Goal: Task Accomplishment & Management: Manage account settings

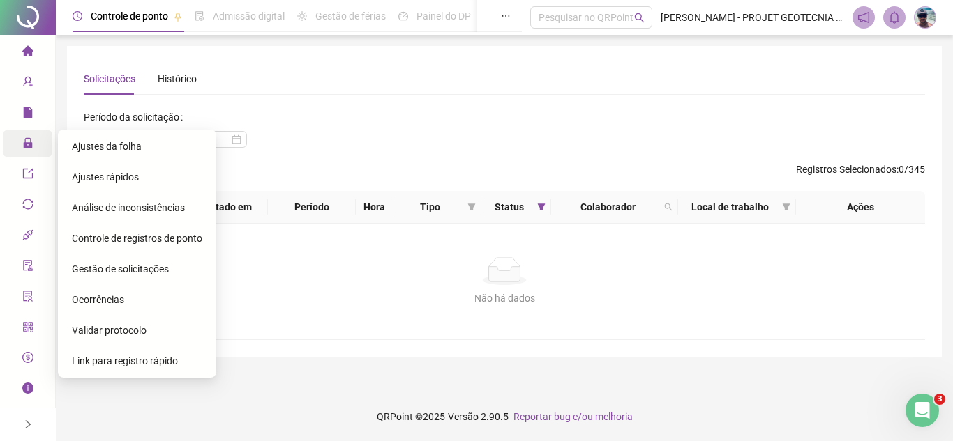
click at [135, 266] on span "Gestão de solicitações" at bounding box center [120, 269] width 97 height 11
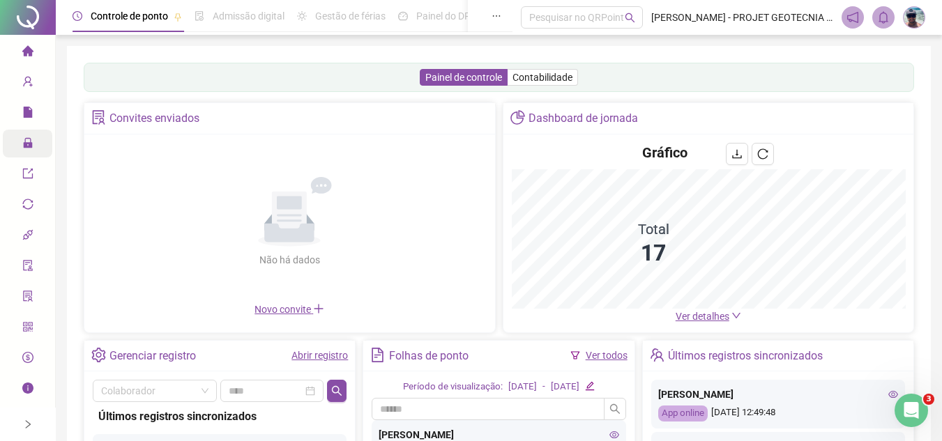
click at [35, 144] on icon at bounding box center [37, 144] width 7 height 0
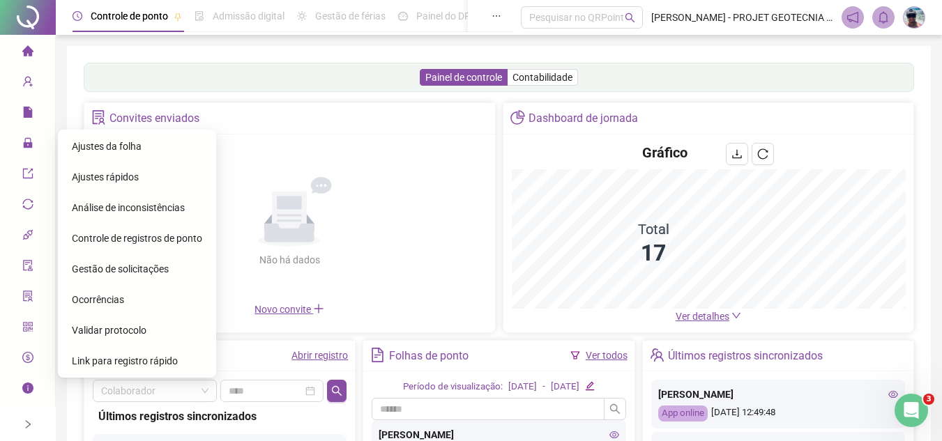
click at [117, 266] on span "Gestão de solicitações" at bounding box center [120, 269] width 97 height 11
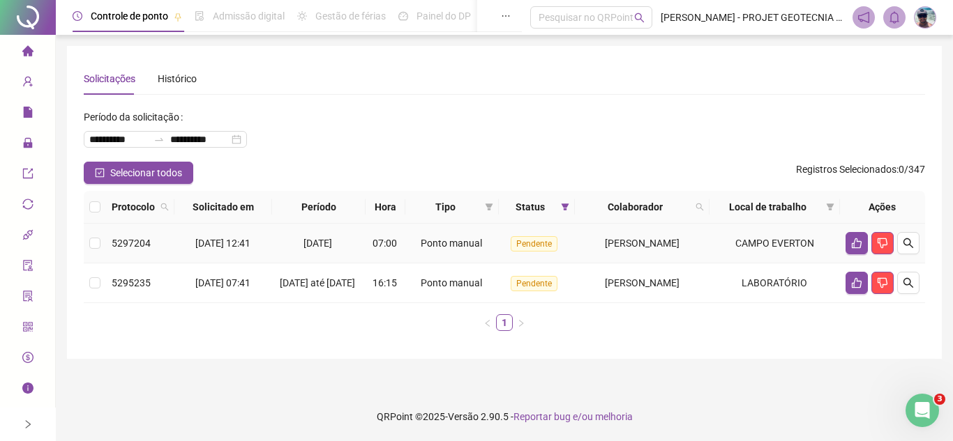
click at [405, 257] on td "Ponto manual" at bounding box center [451, 244] width 93 height 40
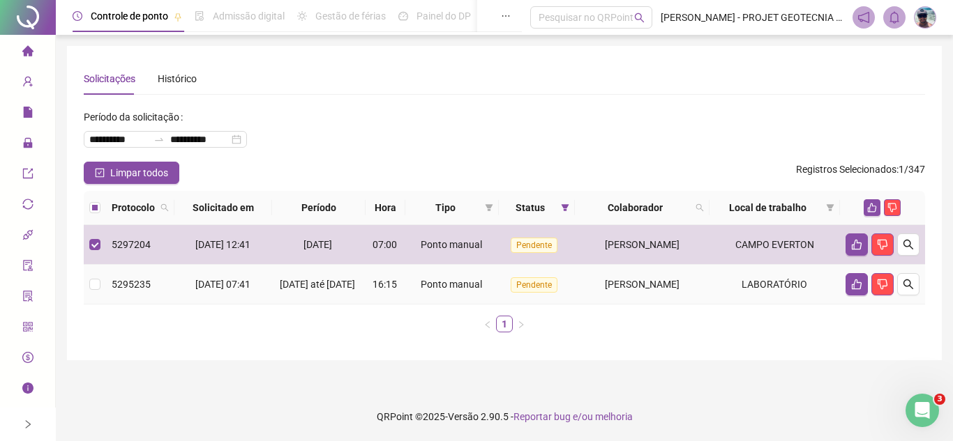
click at [405, 288] on td "Ponto manual" at bounding box center [451, 285] width 93 height 40
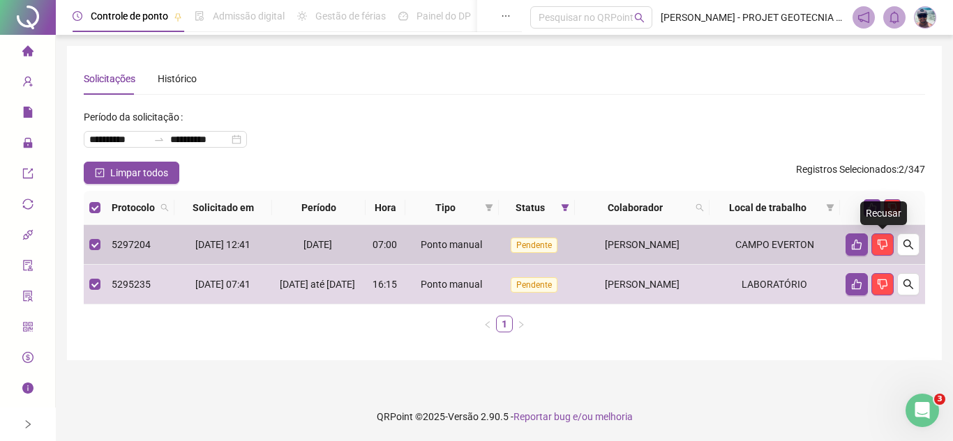
click at [873, 208] on div "Recusar" at bounding box center [883, 214] width 47 height 24
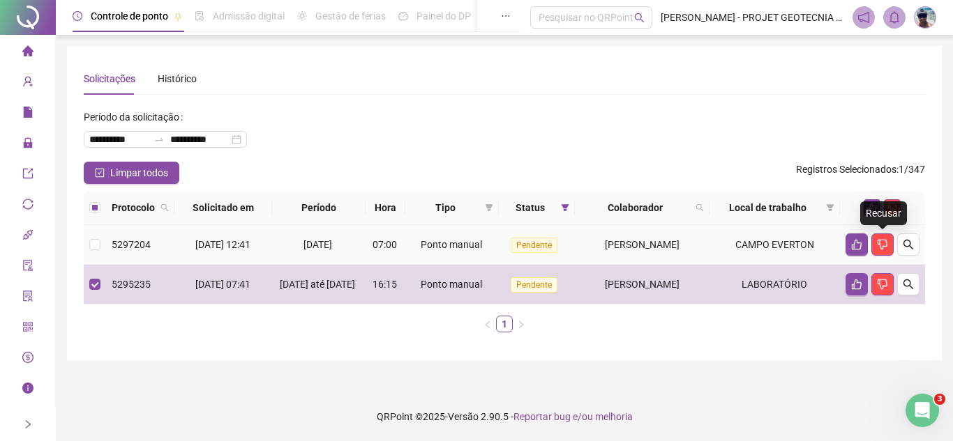
click at [873, 208] on div "Recusar" at bounding box center [883, 214] width 47 height 24
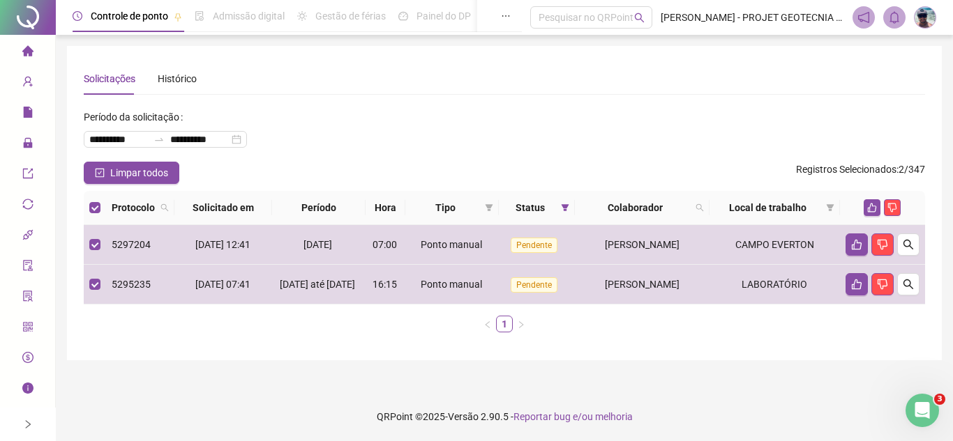
click at [850, 182] on span "Registros Selecionados : 2 / 347" at bounding box center [860, 173] width 129 height 22
click at [870, 212] on icon "like" at bounding box center [872, 208] width 9 height 9
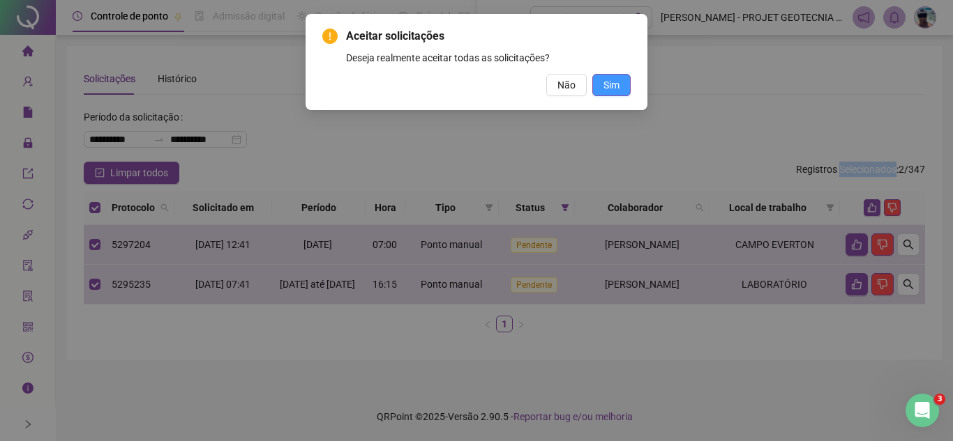
click at [604, 93] on button "Sim" at bounding box center [611, 85] width 38 height 22
click at [604, 93] on div "Aceitar solicitações Deseja realmente aceitar todas as solicitações? Não Sim" at bounding box center [476, 220] width 953 height 441
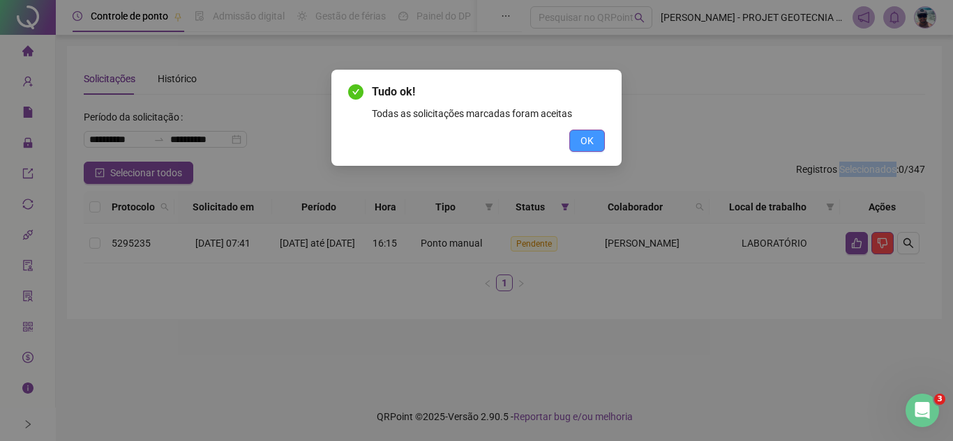
click at [587, 137] on span "OK" at bounding box center [586, 140] width 13 height 15
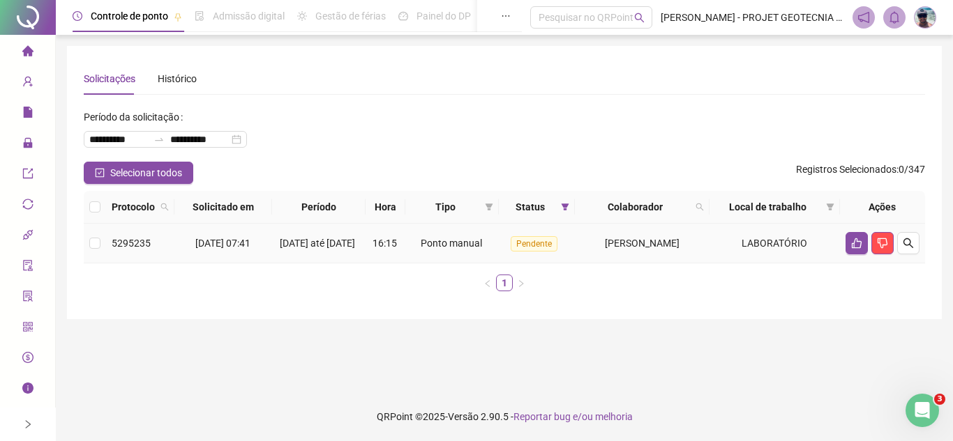
click at [490, 237] on td "Ponto manual" at bounding box center [451, 244] width 93 height 40
click at [819, 245] on td "LABORATÓRIO" at bounding box center [774, 244] width 130 height 40
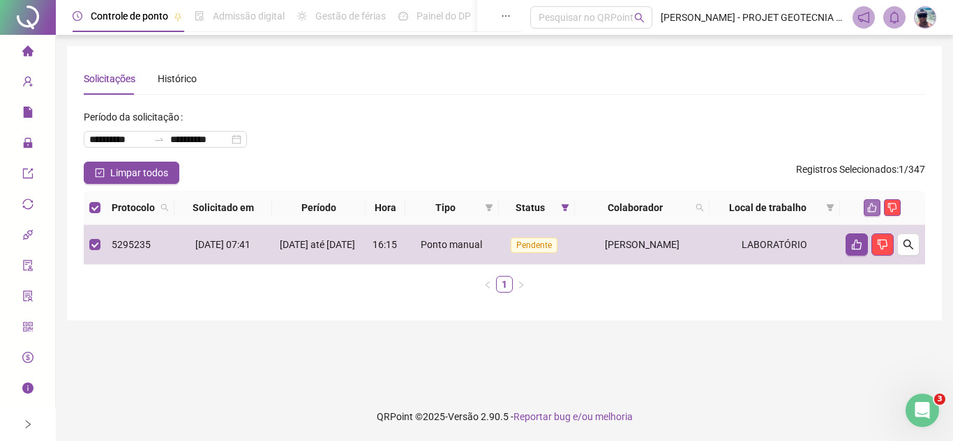
click at [868, 203] on icon "like" at bounding box center [872, 208] width 10 height 10
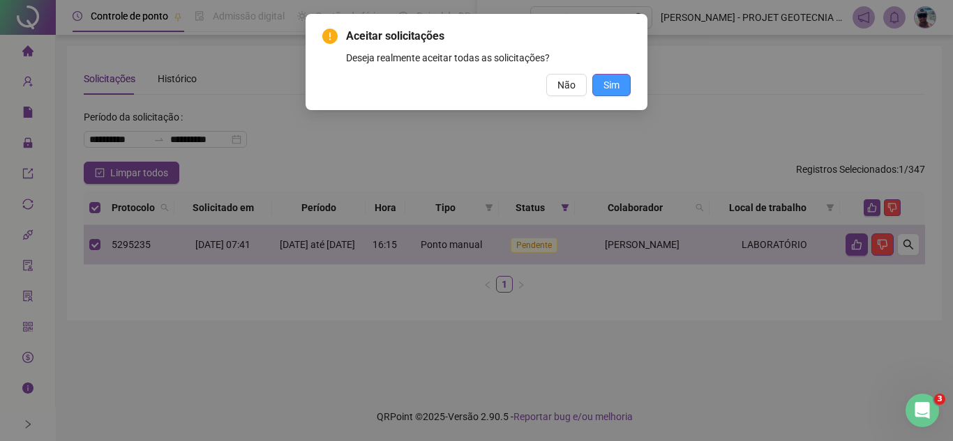
click at [614, 84] on span "Sim" at bounding box center [611, 84] width 16 height 15
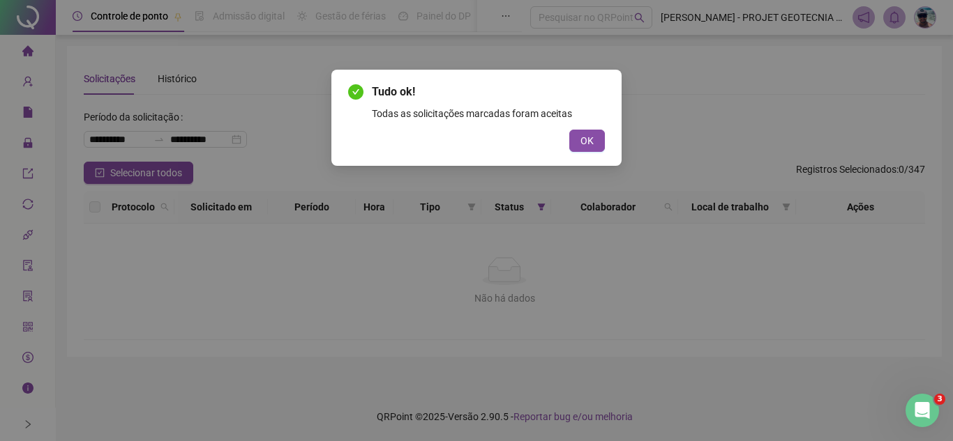
click at [582, 133] on span "OK" at bounding box center [586, 140] width 13 height 15
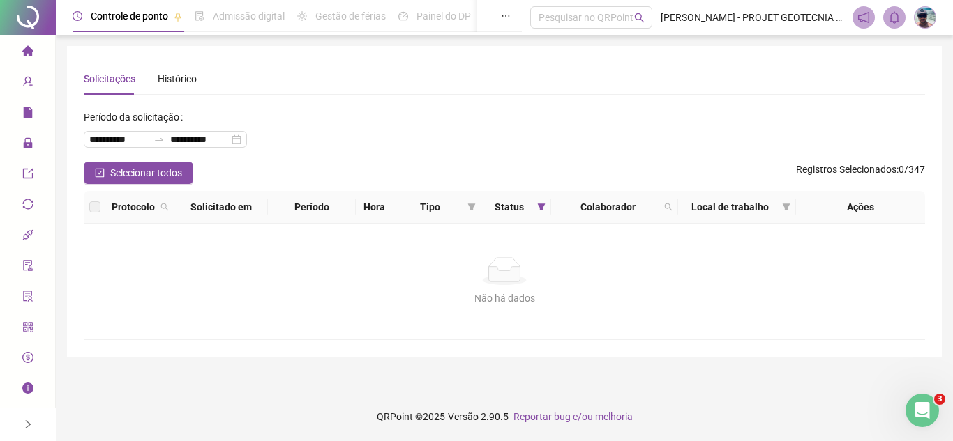
click at [20, 53] on li "Página inicial" at bounding box center [28, 52] width 50 height 28
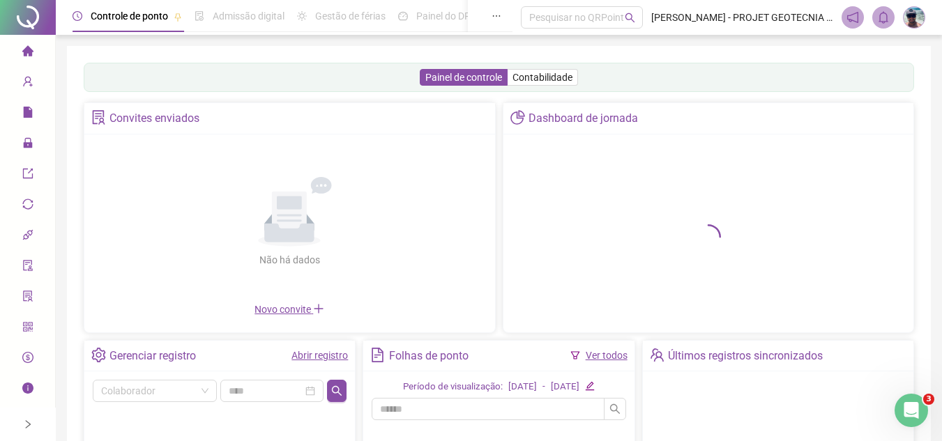
click at [584, 356] on div "Ver todos" at bounding box center [598, 355] width 57 height 15
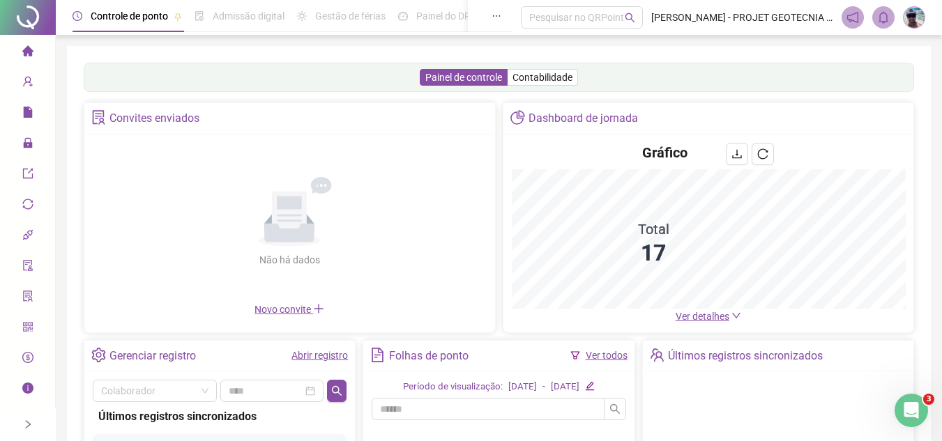
click at [598, 356] on link "Ver todos" at bounding box center [607, 355] width 42 height 11
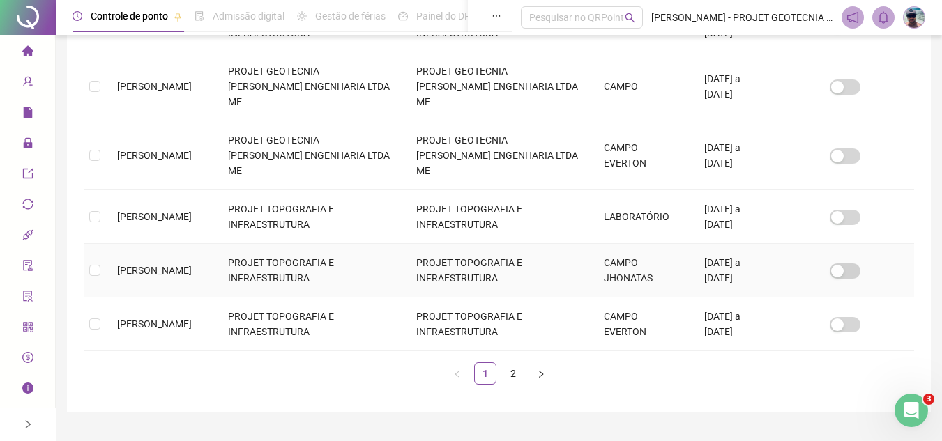
scroll to position [529, 0]
click at [508, 363] on link "2" at bounding box center [513, 373] width 21 height 21
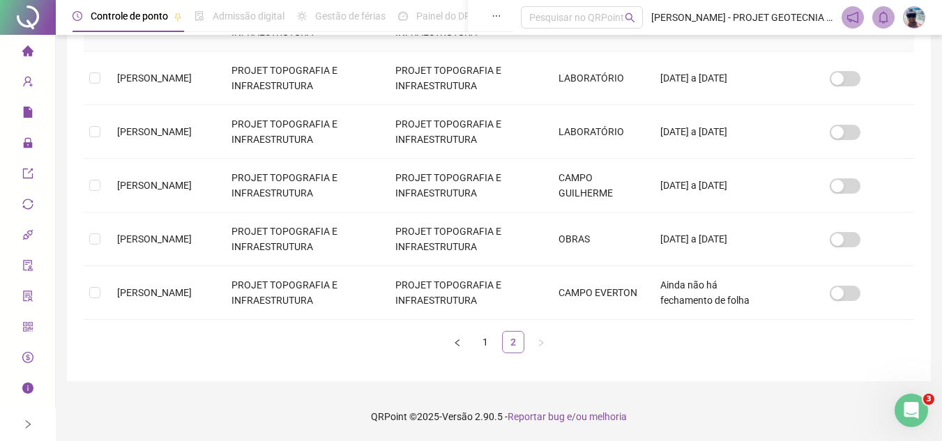
scroll to position [65, 0]
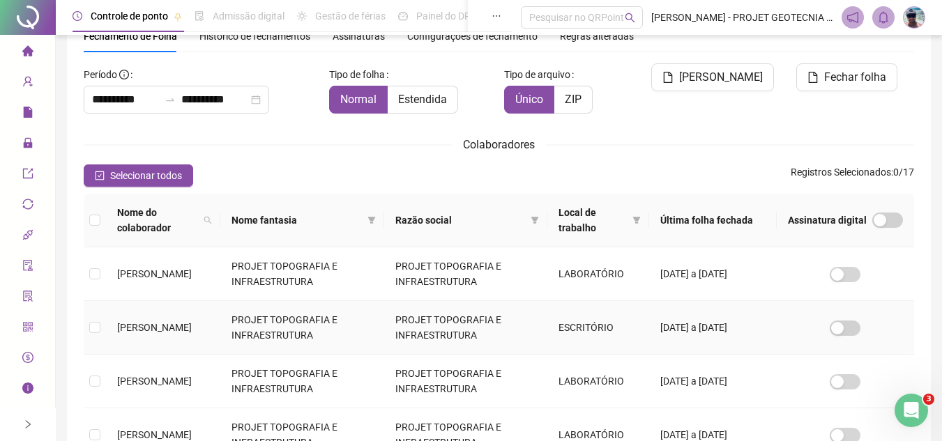
click at [137, 322] on span "[PERSON_NAME]" at bounding box center [154, 327] width 75 height 11
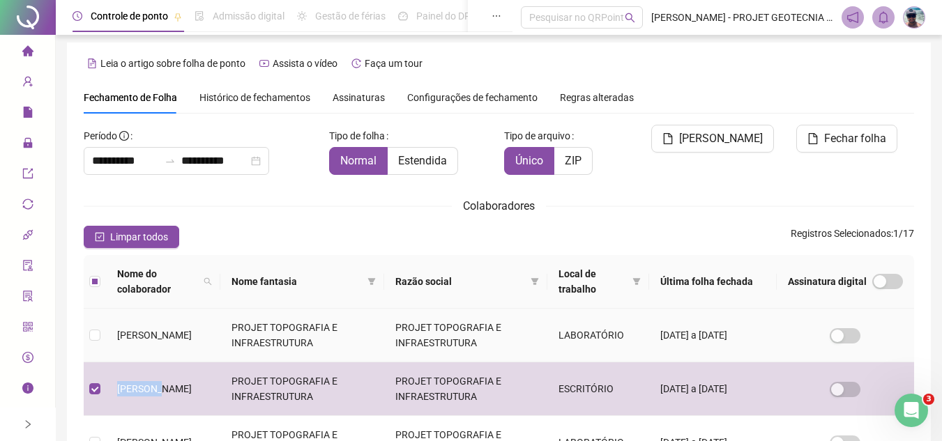
scroll to position [0, 0]
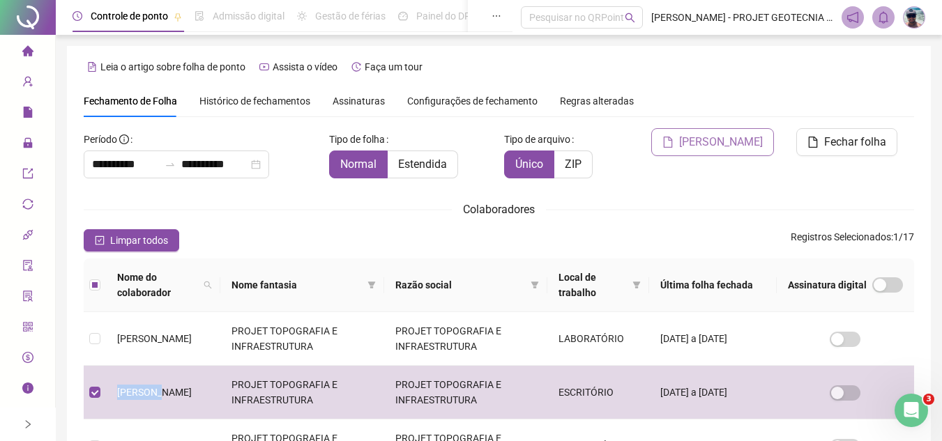
click at [744, 137] on span "[PERSON_NAME]" at bounding box center [721, 142] width 84 height 17
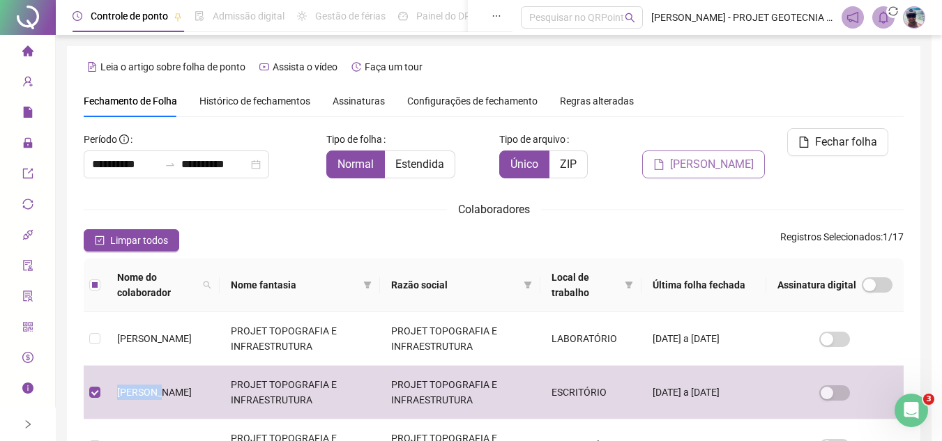
scroll to position [65, 0]
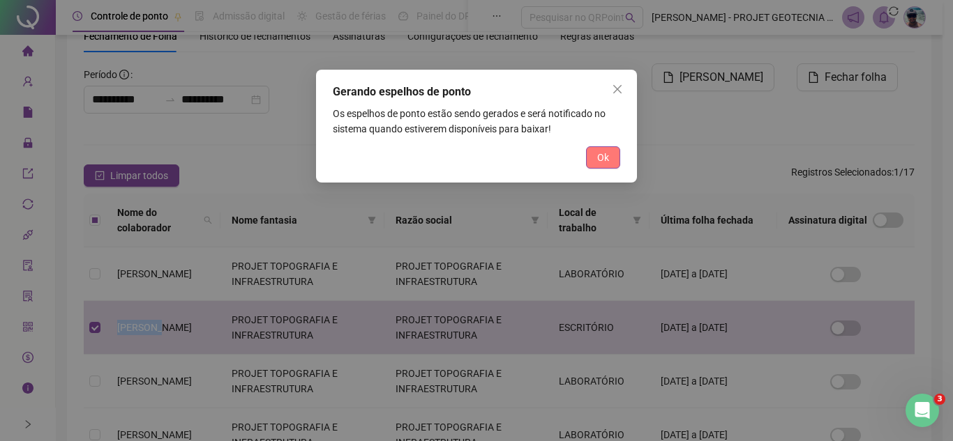
click at [603, 157] on span "Ok" at bounding box center [603, 157] width 12 height 15
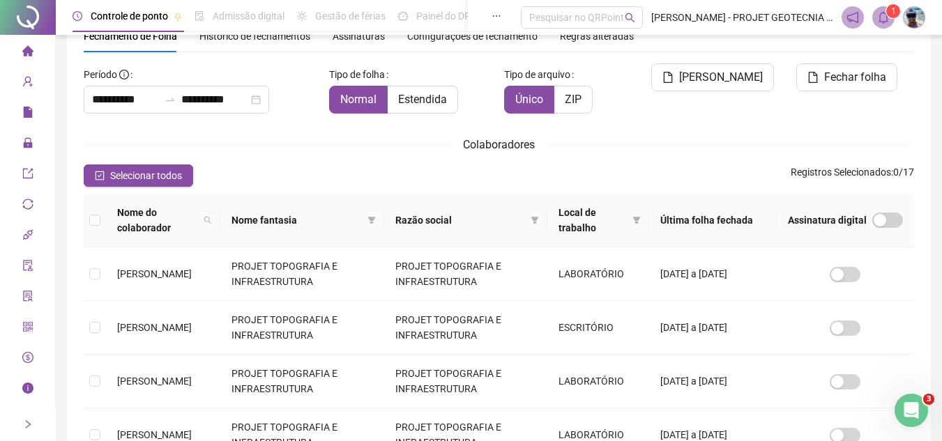
click at [890, 15] on sup "1" at bounding box center [893, 11] width 14 height 14
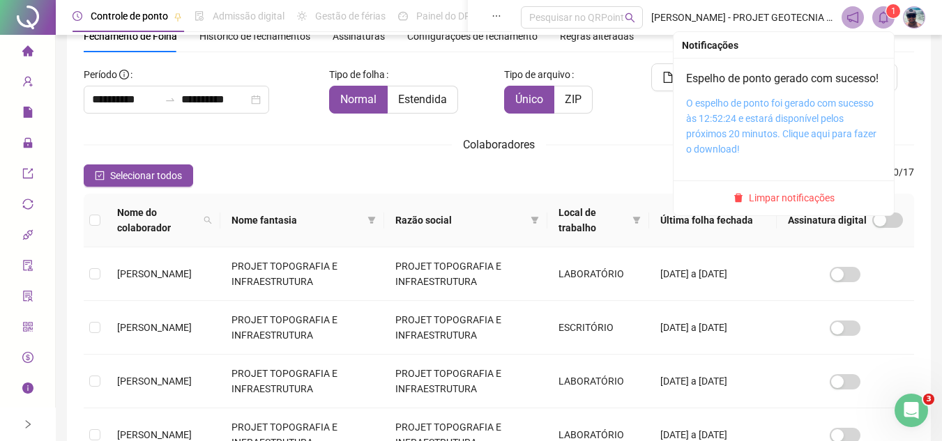
click at [776, 125] on link "O espelho de ponto foi gerado com sucesso às 12:52:24 e estará disponível pelos…" at bounding box center [781, 126] width 190 height 57
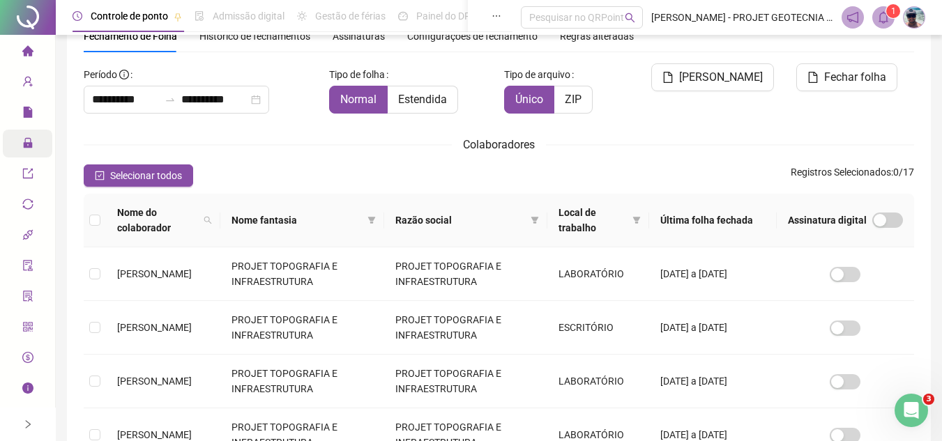
click at [42, 139] on span "Administração" at bounding box center [71, 143] width 63 height 11
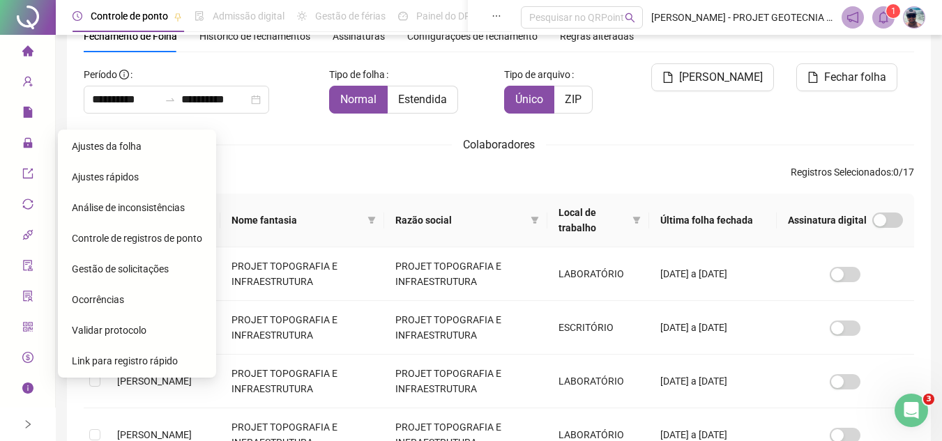
click at [107, 264] on span "Gestão de solicitações" at bounding box center [120, 269] width 97 height 11
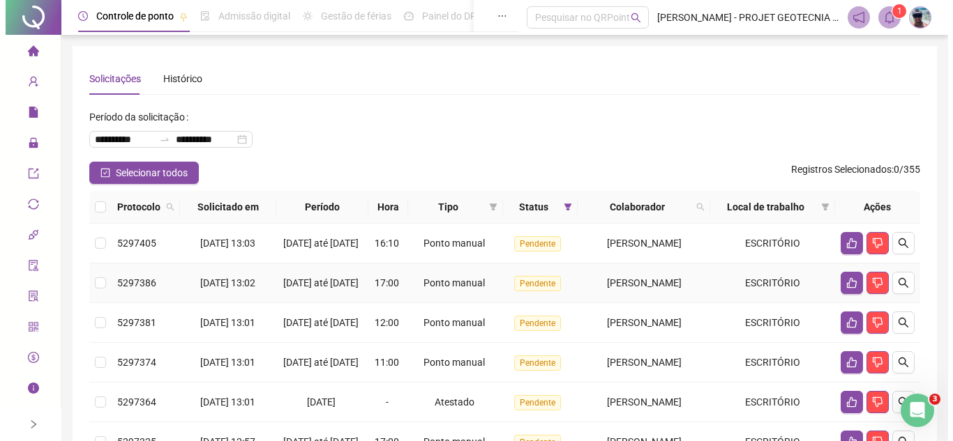
scroll to position [139, 0]
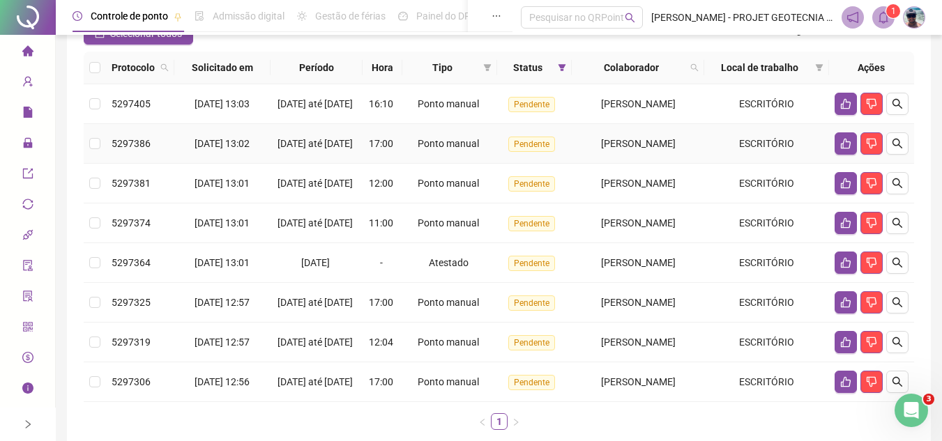
click at [402, 151] on td "Ponto manual" at bounding box center [449, 144] width 95 height 40
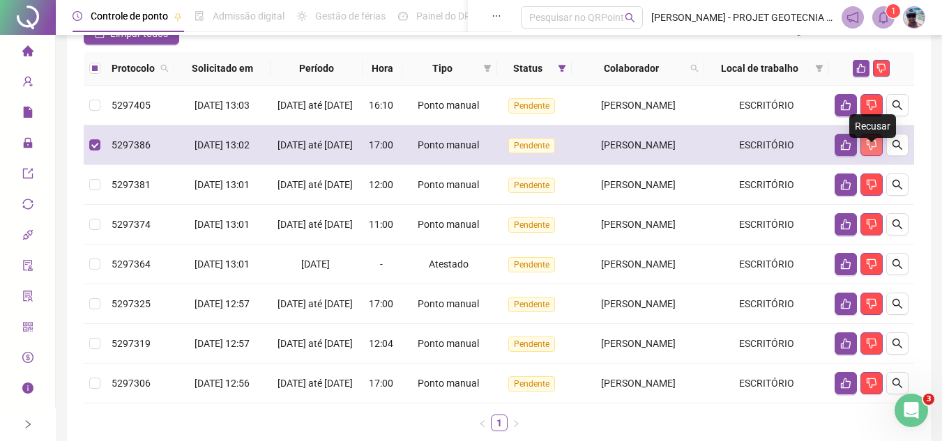
click at [869, 151] on icon "dislike" at bounding box center [872, 145] width 10 height 10
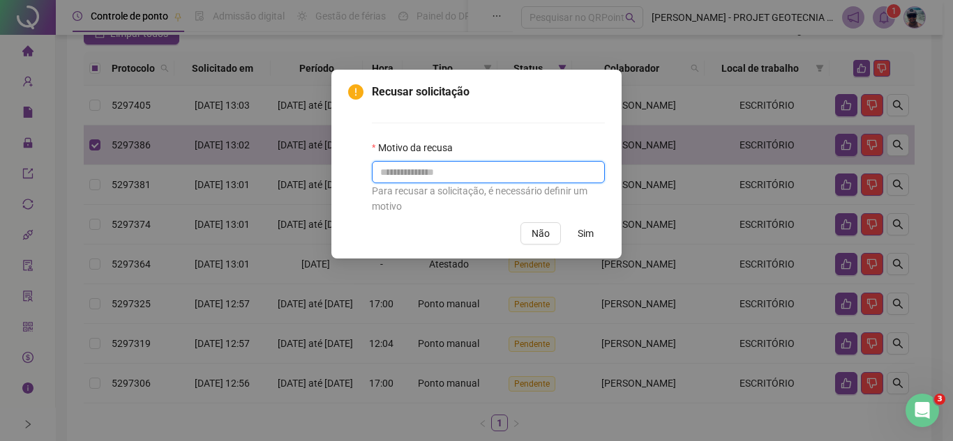
click at [518, 174] on input "text" at bounding box center [488, 172] width 233 height 22
type input "**********"
click at [582, 232] on span "Sim" at bounding box center [585, 233] width 16 height 15
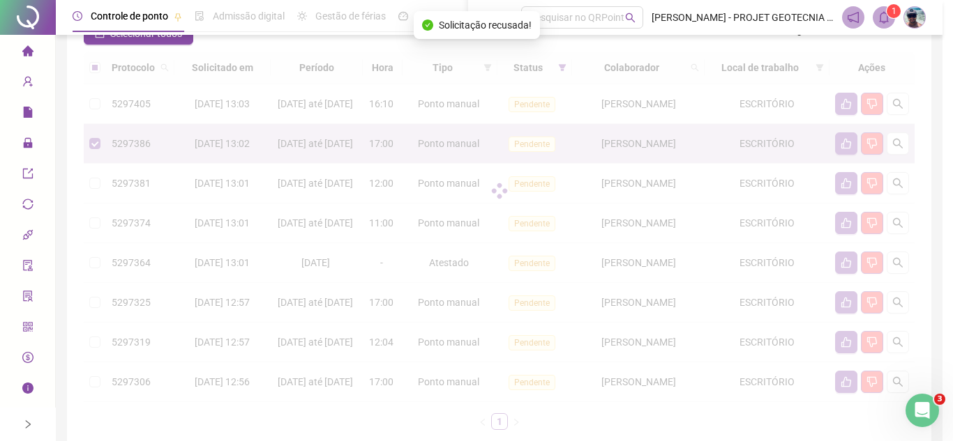
click at [582, 232] on div "**********" at bounding box center [476, 220] width 953 height 441
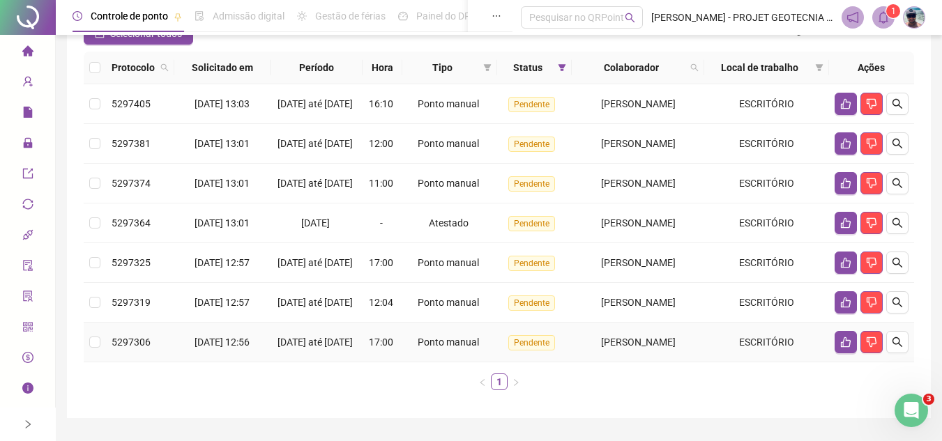
click at [601, 348] on span "[PERSON_NAME]" at bounding box center [638, 342] width 75 height 11
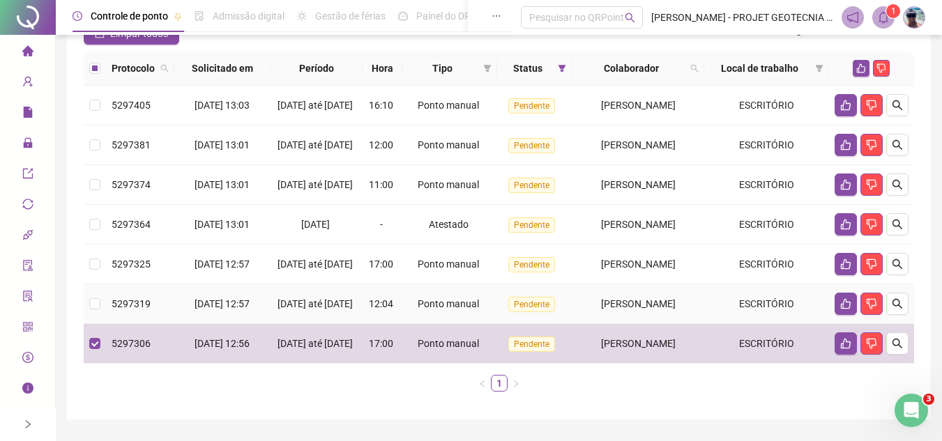
click at [610, 324] on td "[PERSON_NAME]" at bounding box center [638, 305] width 133 height 40
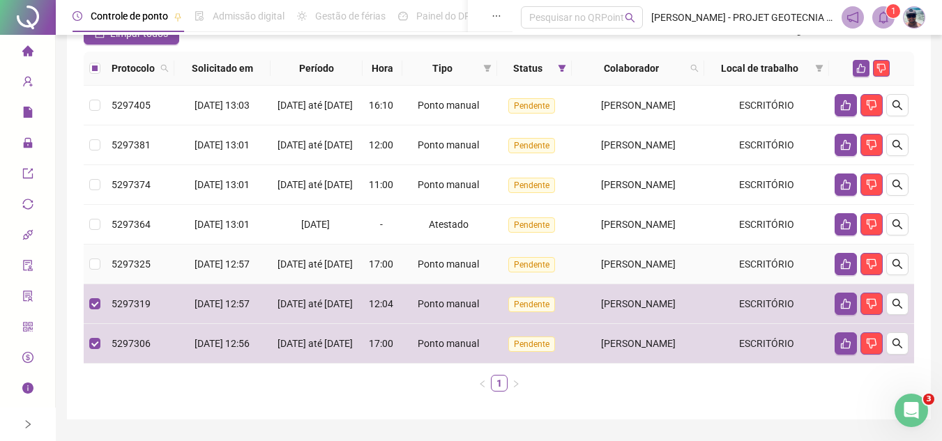
click at [607, 285] on td "[PERSON_NAME]" at bounding box center [638, 265] width 133 height 40
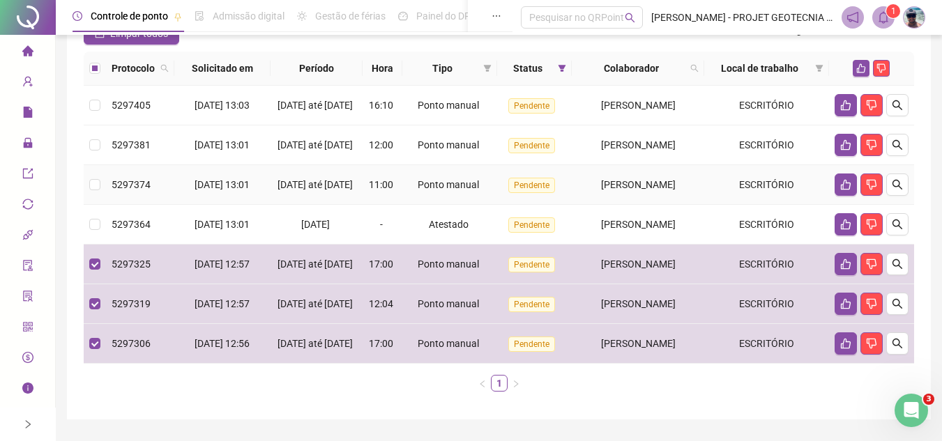
click at [596, 205] on td "[PERSON_NAME]" at bounding box center [638, 185] width 133 height 40
click at [605, 151] on span "[PERSON_NAME]" at bounding box center [638, 144] width 75 height 11
click at [601, 190] on span "[PERSON_NAME]" at bounding box center [638, 184] width 75 height 11
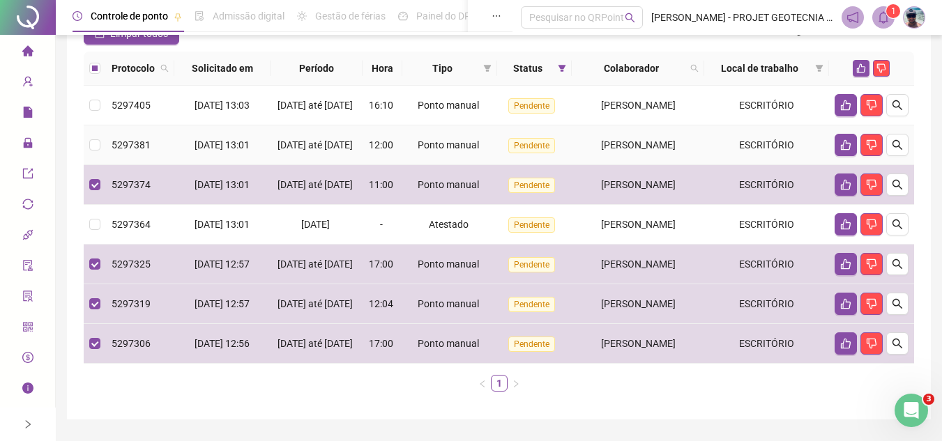
click at [497, 160] on td "Pendente" at bounding box center [534, 146] width 75 height 40
click at [426, 143] on td "Ponto manual" at bounding box center [449, 146] width 95 height 40
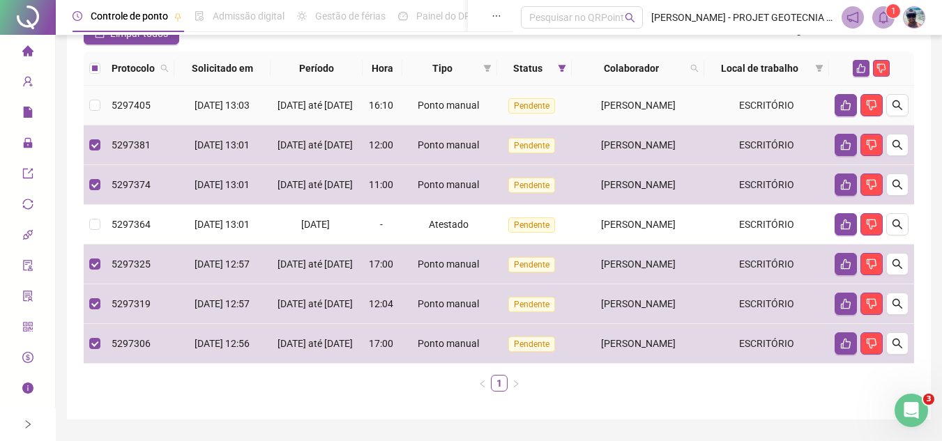
click at [377, 111] on span "16:10" at bounding box center [381, 105] width 24 height 11
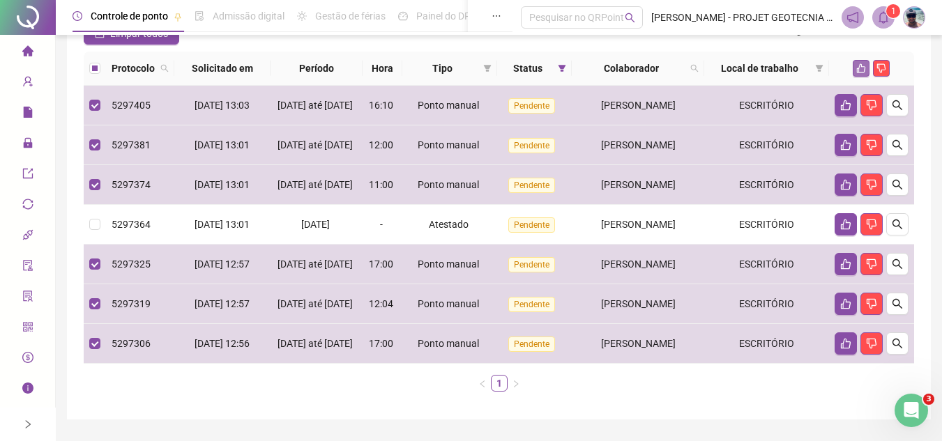
click at [861, 63] on button "button" at bounding box center [861, 68] width 17 height 17
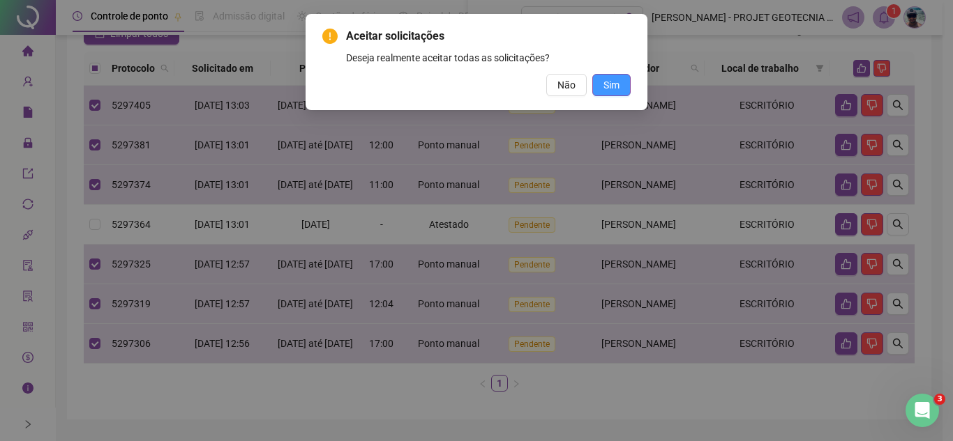
click at [600, 82] on button "Sim" at bounding box center [611, 85] width 38 height 22
click at [600, 82] on div "Aceitar solicitações Deseja realmente aceitar todas as solicitações? Não Sim" at bounding box center [476, 220] width 953 height 441
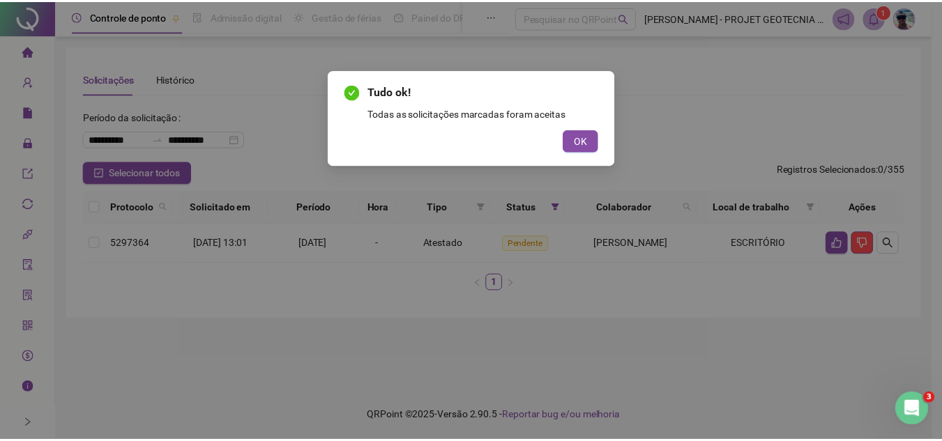
scroll to position [0, 0]
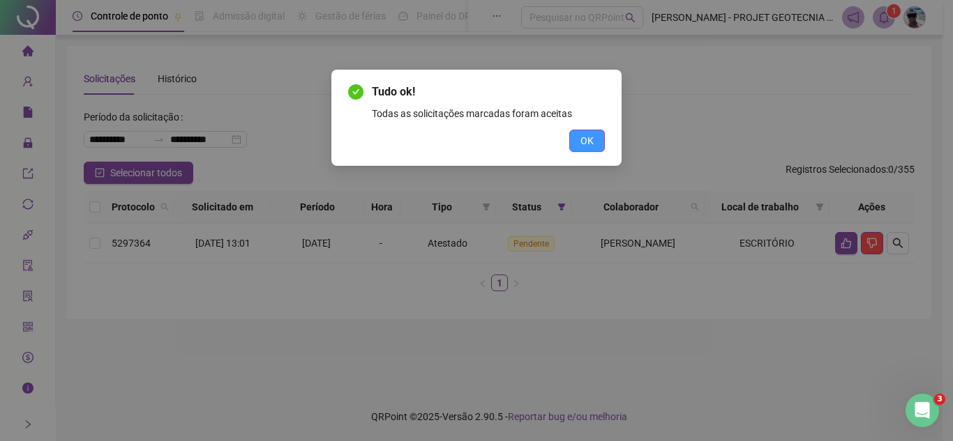
click at [579, 138] on button "OK" at bounding box center [587, 141] width 36 height 22
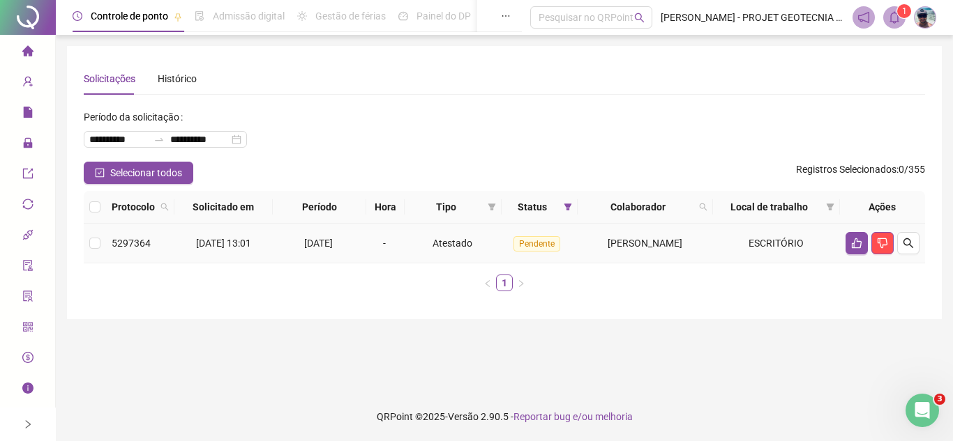
drag, startPoint x: 391, startPoint y: 241, endPoint x: 417, endPoint y: 239, distance: 25.9
click at [393, 241] on div "-" at bounding box center [385, 243] width 27 height 15
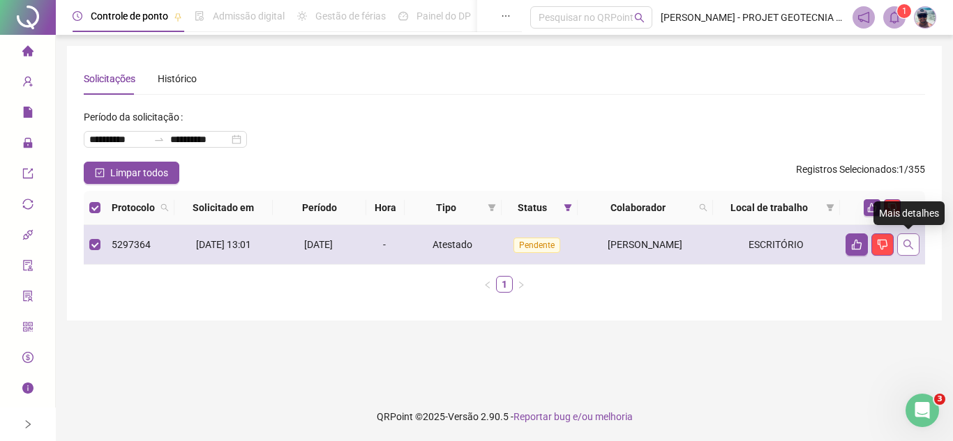
click at [912, 239] on button "button" at bounding box center [908, 245] width 22 height 22
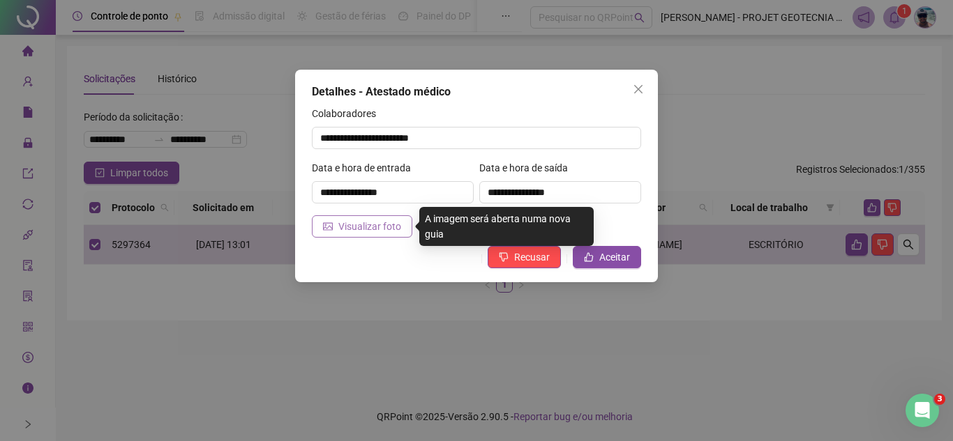
click at [345, 220] on span "Visualizar foto" at bounding box center [369, 226] width 63 height 15
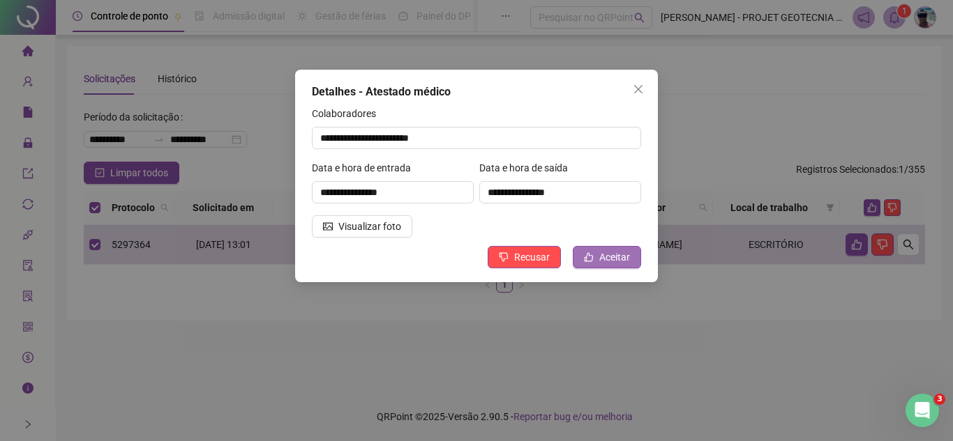
click at [607, 262] on span "Aceitar" at bounding box center [614, 257] width 31 height 15
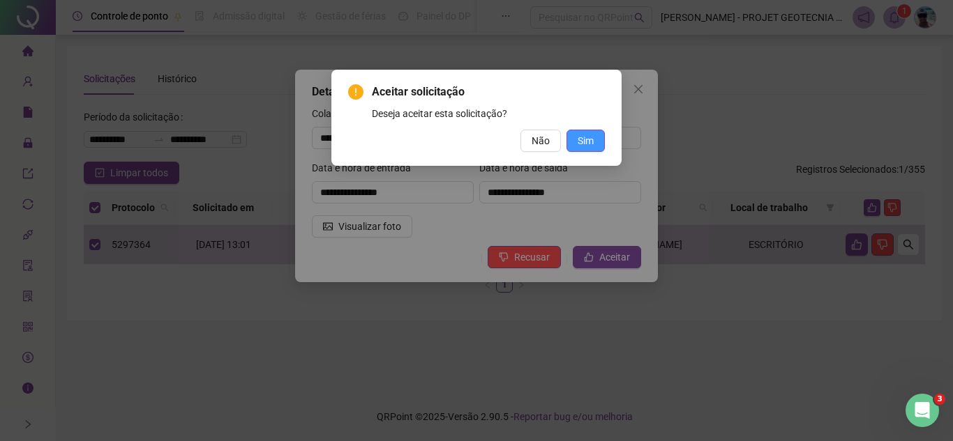
click at [595, 132] on button "Sim" at bounding box center [585, 141] width 38 height 22
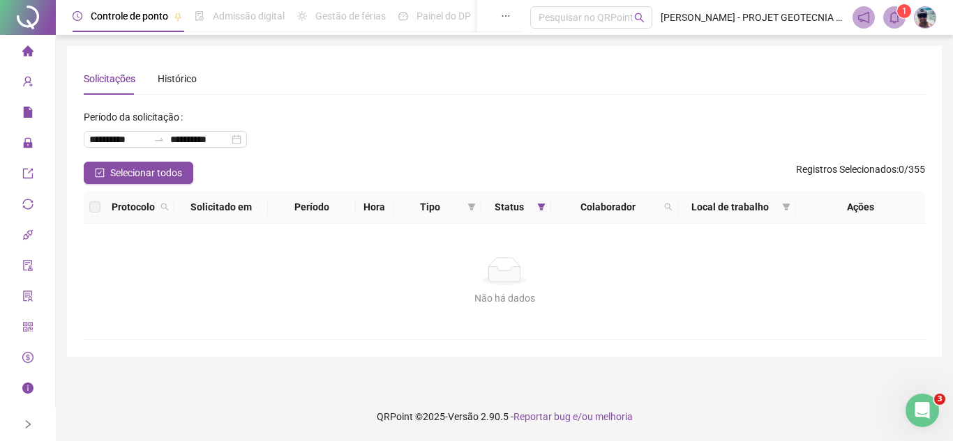
click at [30, 45] on span "home" at bounding box center [27, 53] width 11 height 28
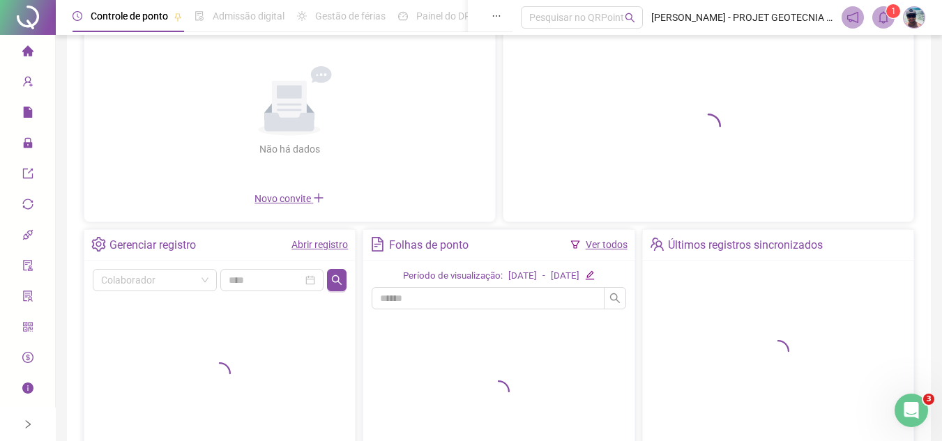
scroll to position [229, 0]
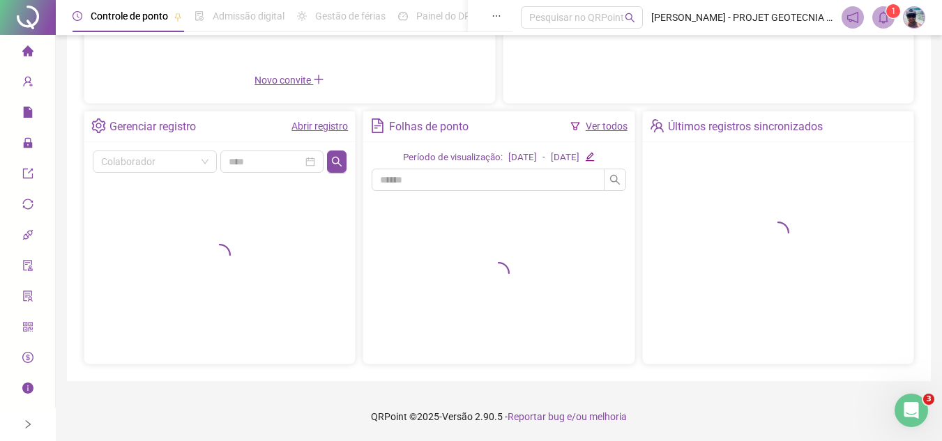
click at [298, 114] on div "Gerenciar registro Abrir registro" at bounding box center [219, 127] width 271 height 31
click at [303, 126] on link "Abrir registro" at bounding box center [320, 126] width 56 height 11
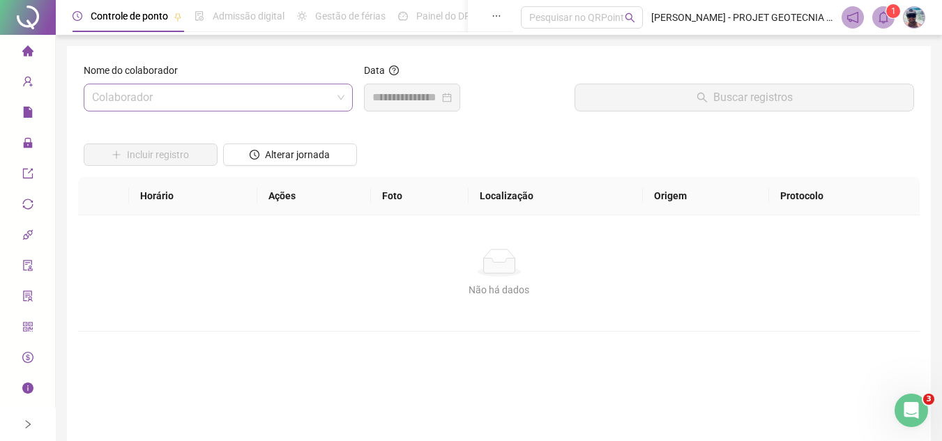
click at [286, 100] on input "search" at bounding box center [212, 97] width 240 height 27
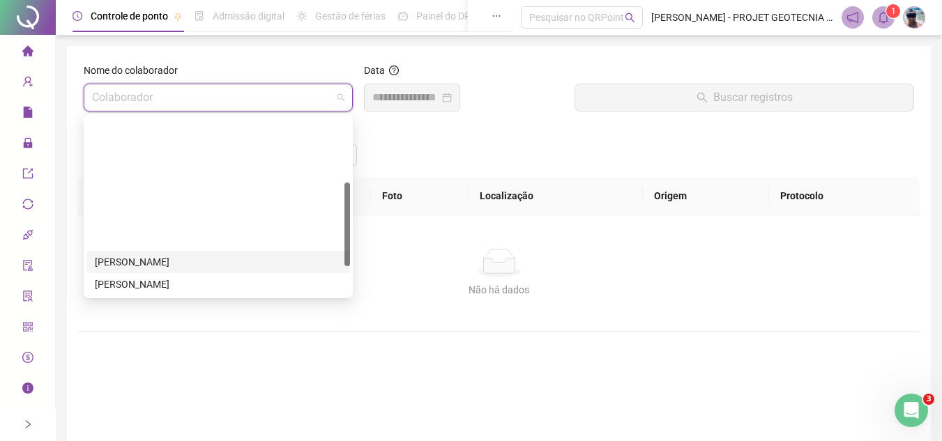
scroll to position [139, 0]
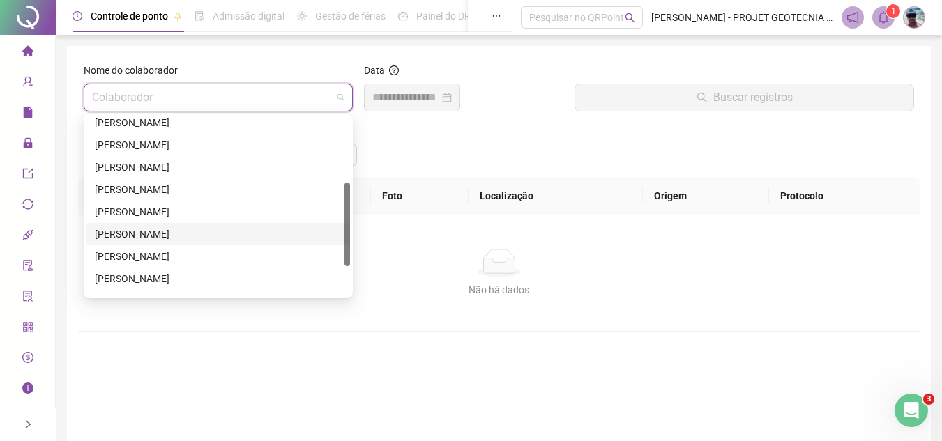
click at [199, 226] on div "[PERSON_NAME]" at bounding box center [218, 234] width 264 height 22
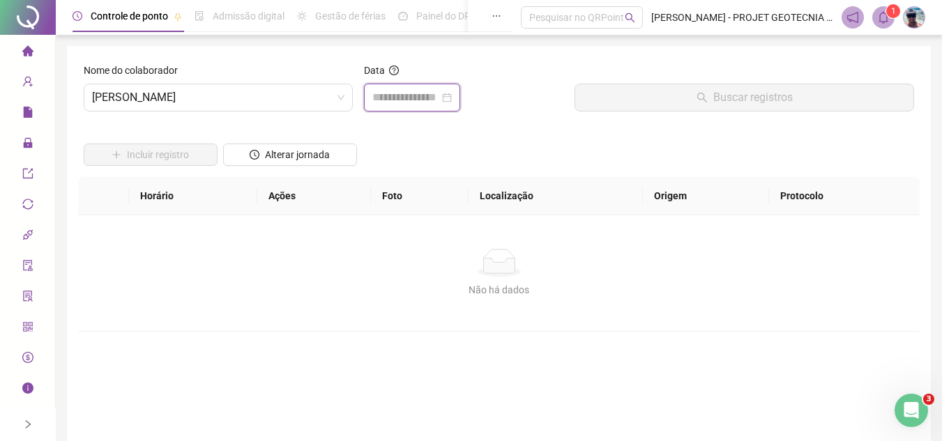
click at [401, 94] on input at bounding box center [405, 97] width 67 height 17
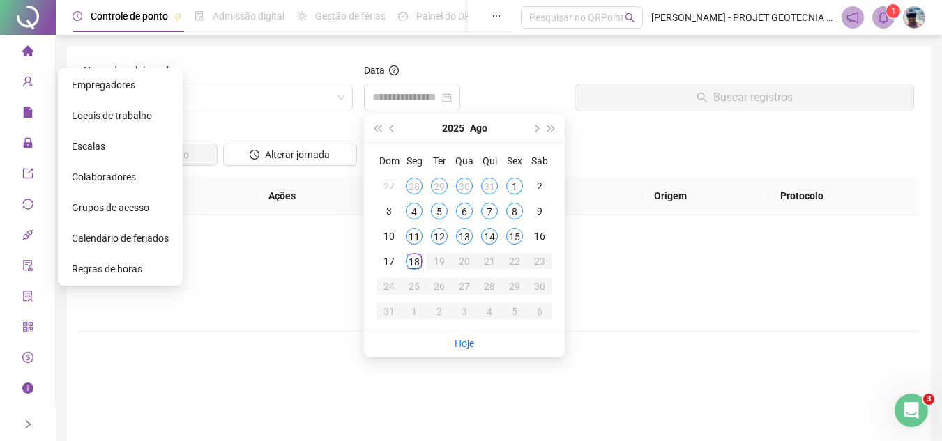
click at [36, 60] on li "Página inicial" at bounding box center [28, 52] width 50 height 28
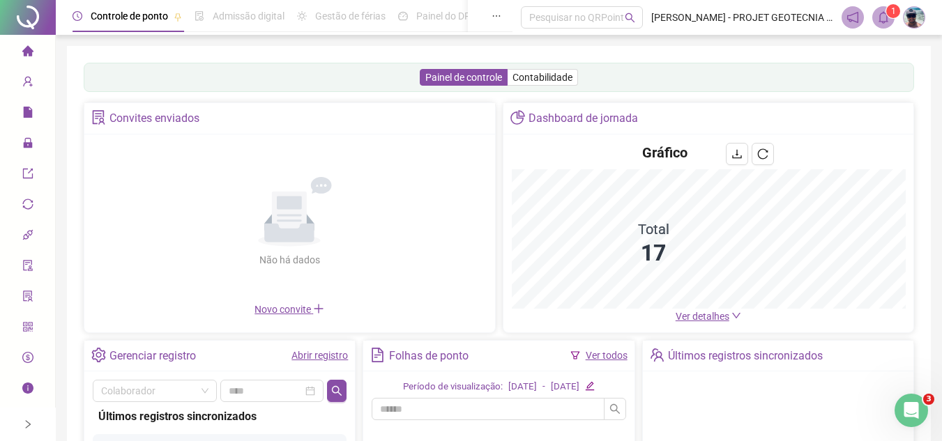
click at [603, 350] on link "Ver todos" at bounding box center [607, 355] width 42 height 11
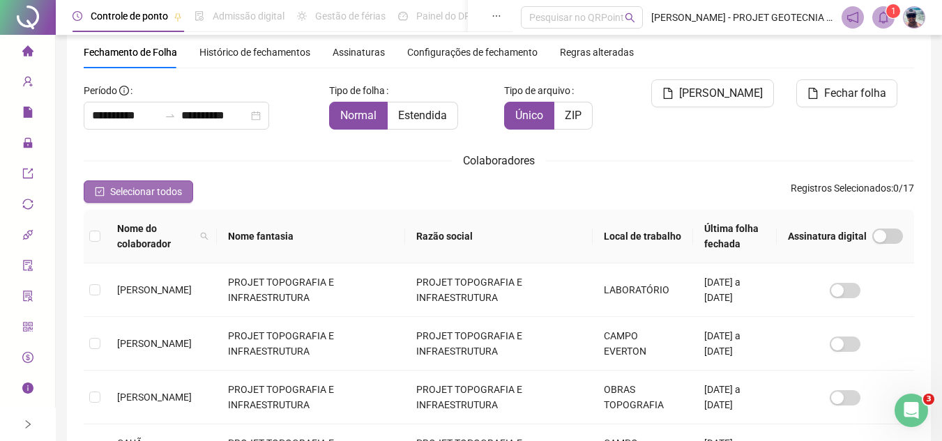
scroll to position [65, 0]
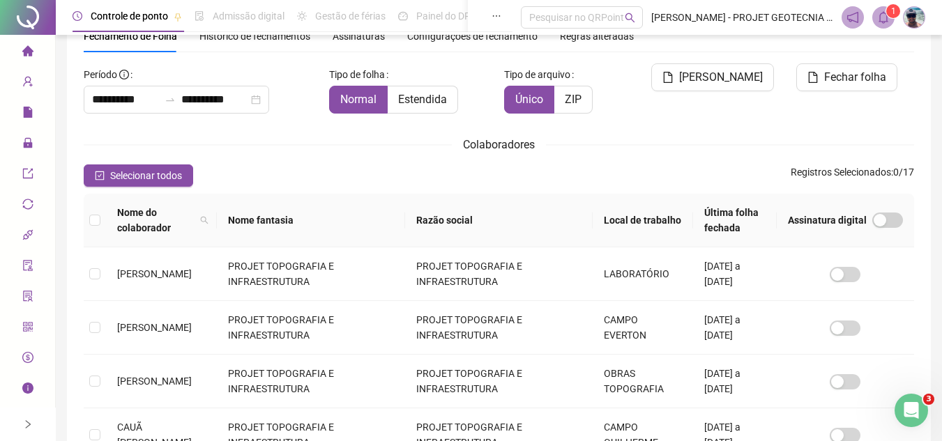
click at [142, 210] on th "Nome do colaborador" at bounding box center [161, 221] width 111 height 54
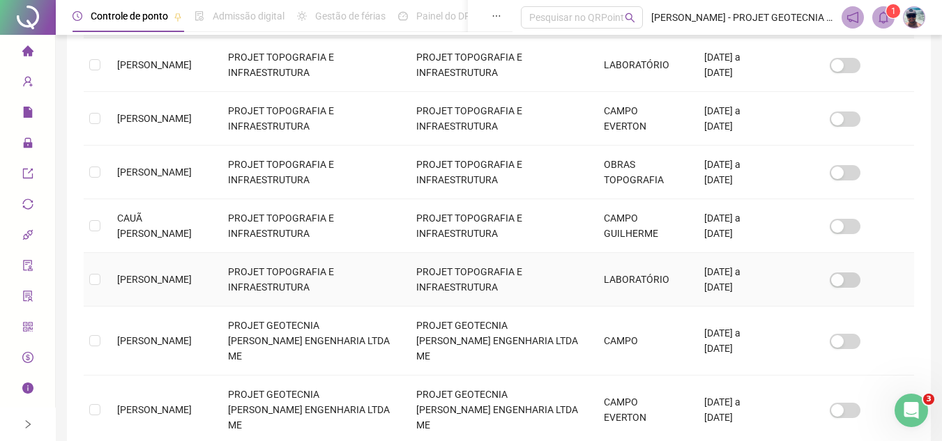
scroll to position [529, 0]
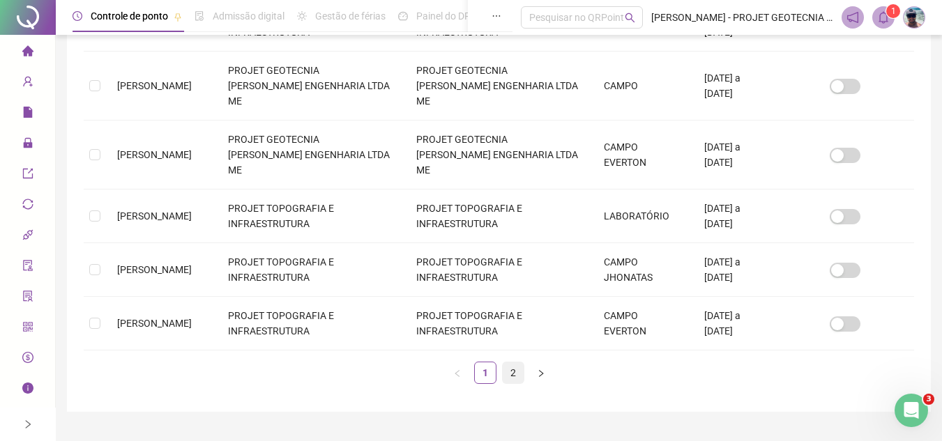
click at [510, 363] on link "2" at bounding box center [513, 373] width 21 height 21
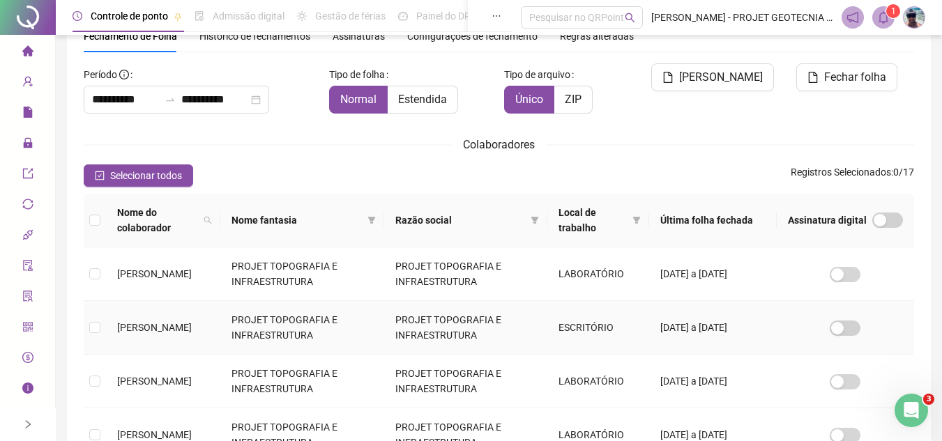
click at [179, 322] on span "[PERSON_NAME]" at bounding box center [154, 327] width 75 height 11
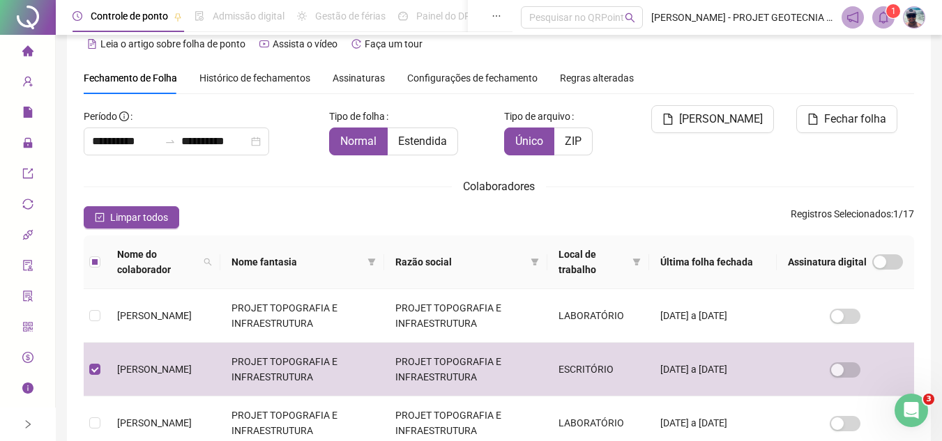
scroll to position [0, 0]
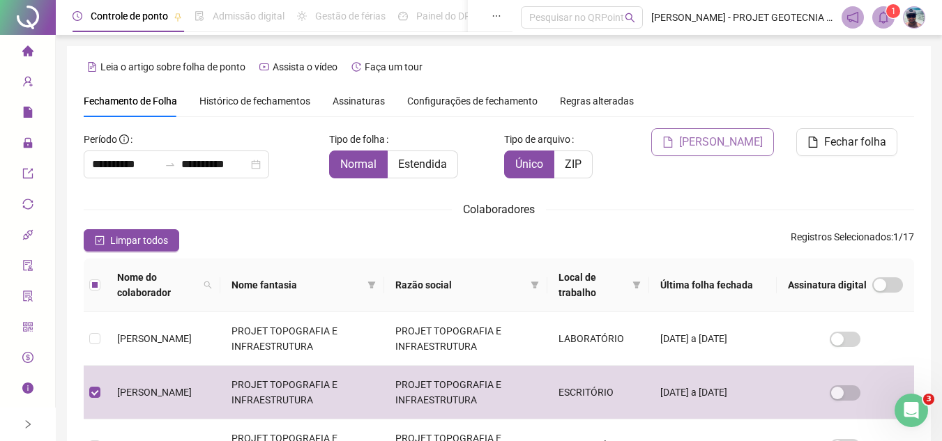
click at [709, 149] on span "[PERSON_NAME]" at bounding box center [721, 142] width 84 height 17
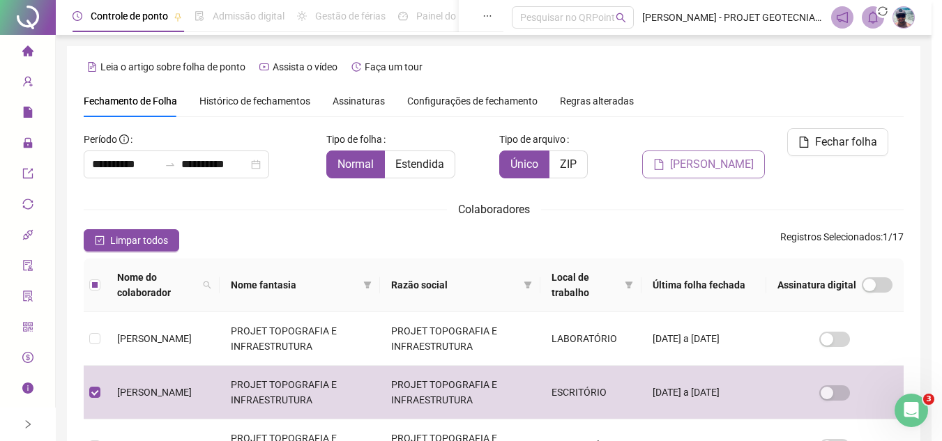
scroll to position [65, 0]
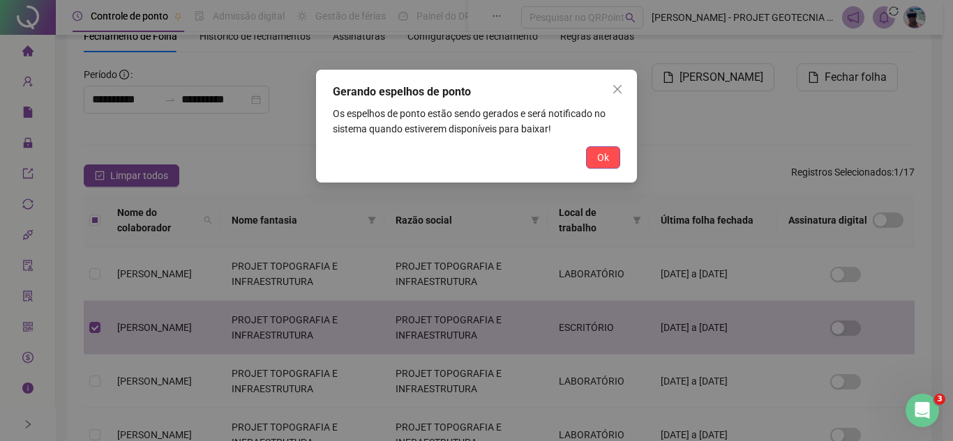
click at [612, 162] on button "Ok" at bounding box center [603, 157] width 34 height 22
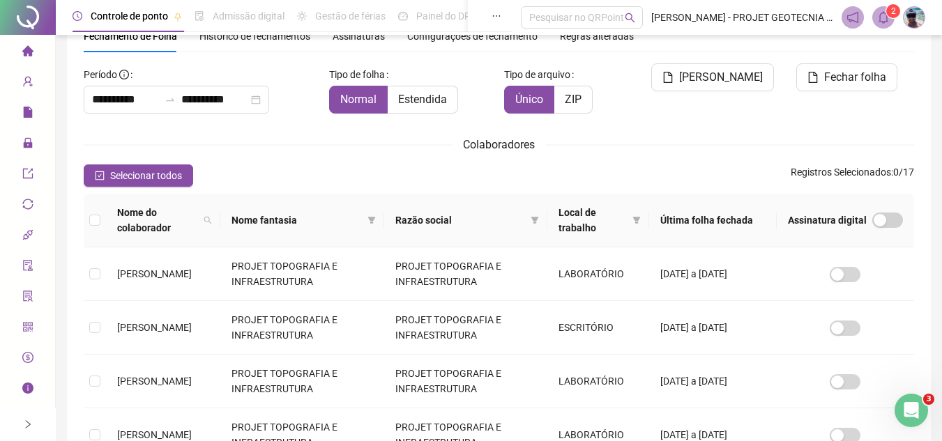
click at [888, 3] on header "Controle de ponto Admissão digital Gestão de férias Painel do DP Folha de pagam…" at bounding box center [499, 17] width 886 height 35
click at [887, 8] on sup "2" at bounding box center [893, 11] width 14 height 14
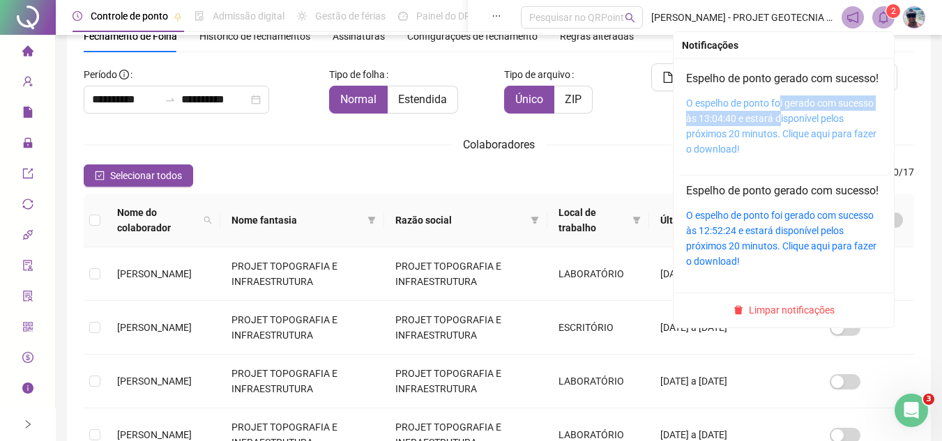
click at [771, 126] on div "O espelho de ponto foi gerado com sucesso às 13:04:40 e estará disponível pelos…" at bounding box center [783, 126] width 195 height 61
click at [778, 133] on link "O espelho de ponto foi gerado com sucesso às 13:04:40 e estará disponível pelos…" at bounding box center [781, 126] width 190 height 57
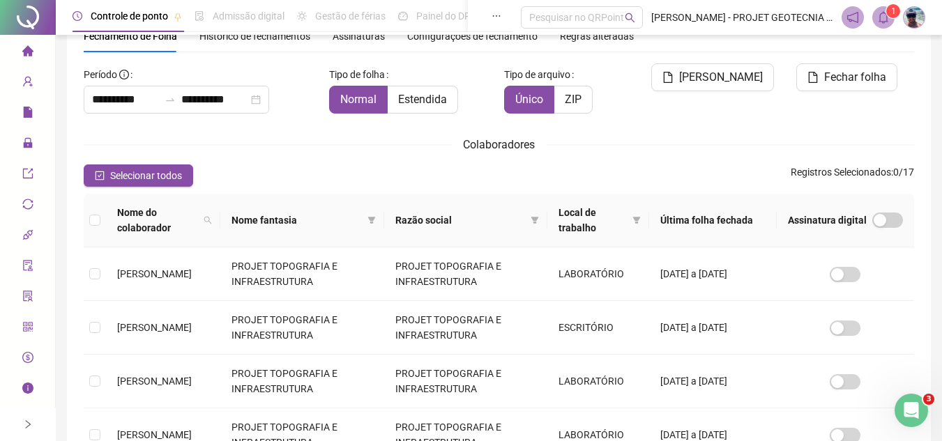
click at [888, 14] on sup "1" at bounding box center [893, 11] width 14 height 14
click at [881, 26] on span at bounding box center [883, 17] width 22 height 22
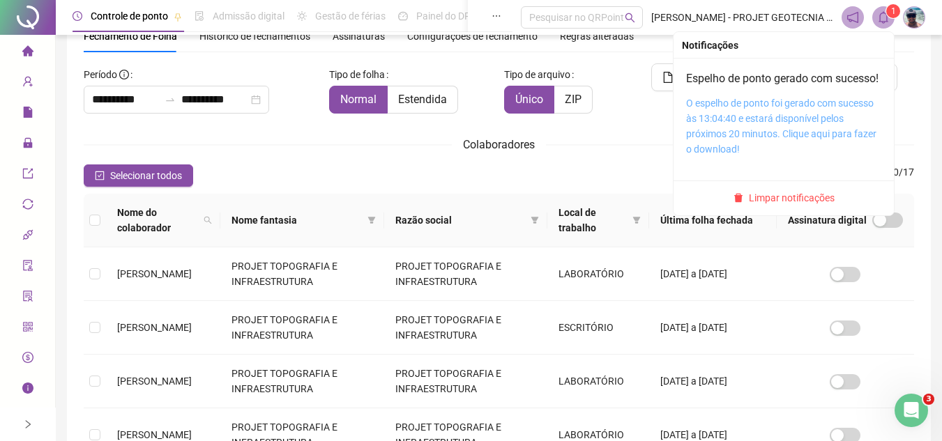
click at [764, 144] on link "O espelho de ponto foi gerado com sucesso às 13:04:40 e estará disponível pelos…" at bounding box center [781, 126] width 190 height 57
